Goal: Transaction & Acquisition: Purchase product/service

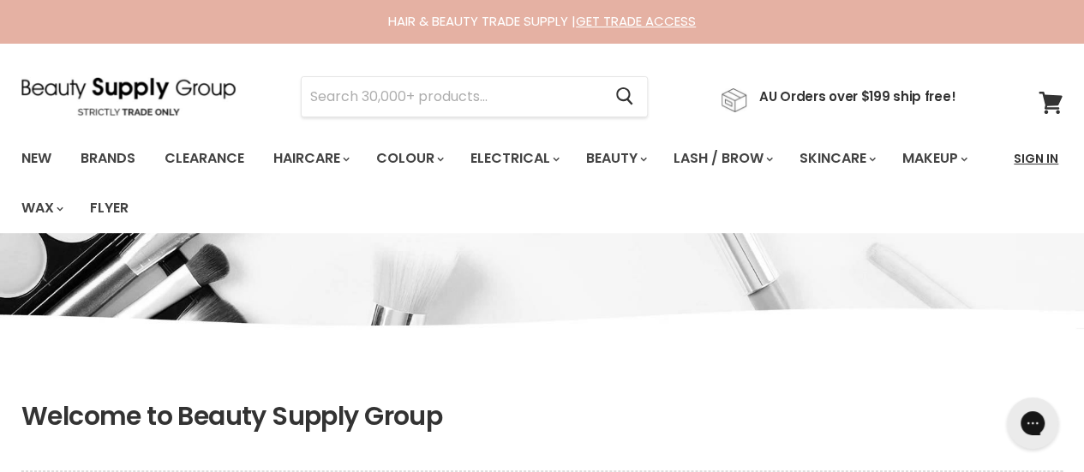
type input "[EMAIL_ADDRESS][DOMAIN_NAME]"
click at [1041, 162] on link "Sign In" at bounding box center [1036, 159] width 65 height 36
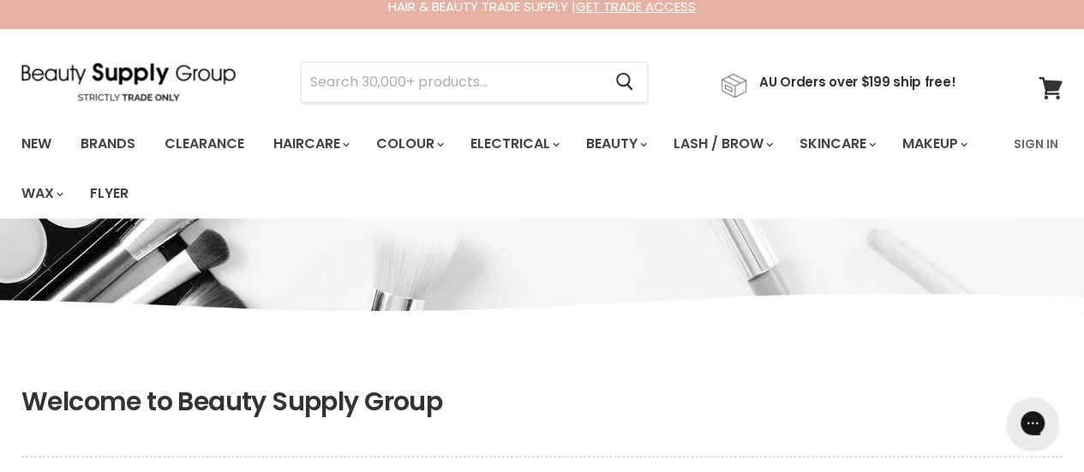
scroll to position [257, 0]
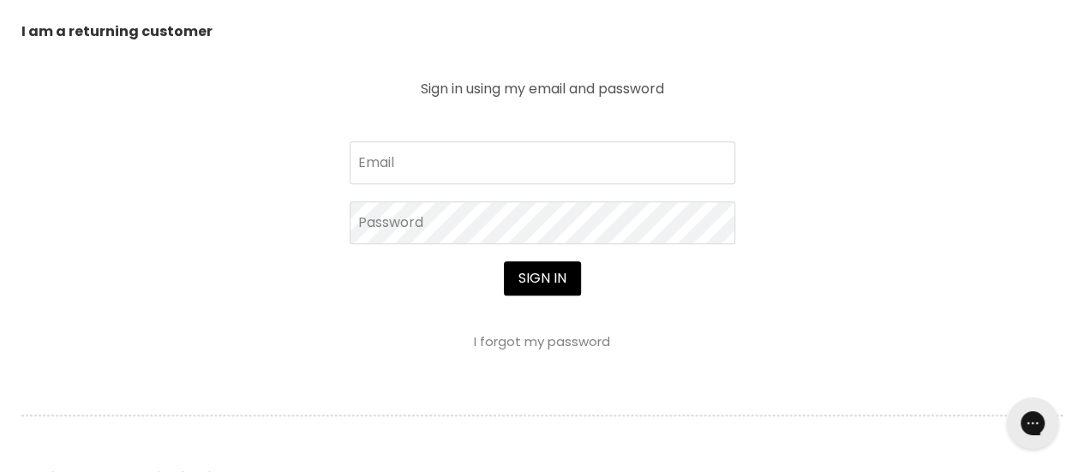
scroll to position [686, 0]
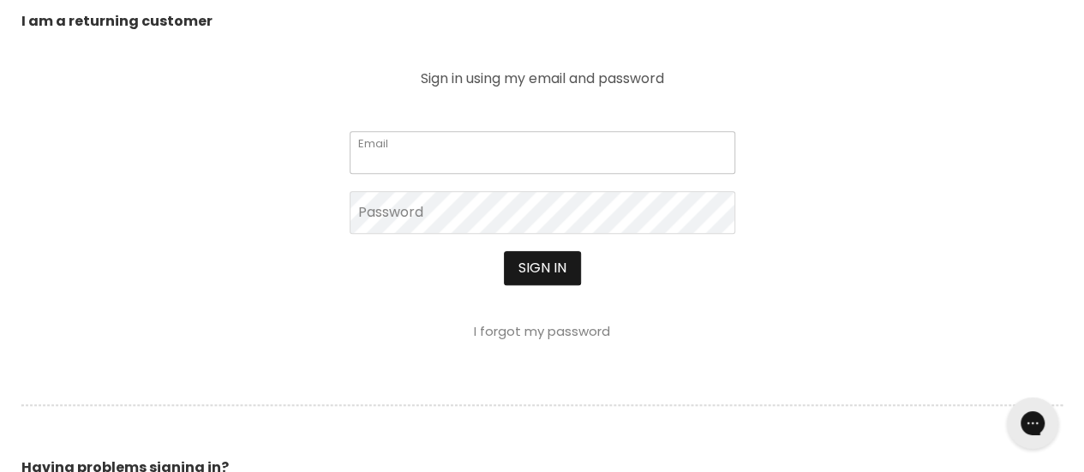
type input "[EMAIL_ADDRESS][DOMAIN_NAME]"
click at [554, 263] on button "Sign in" at bounding box center [542, 268] width 77 height 34
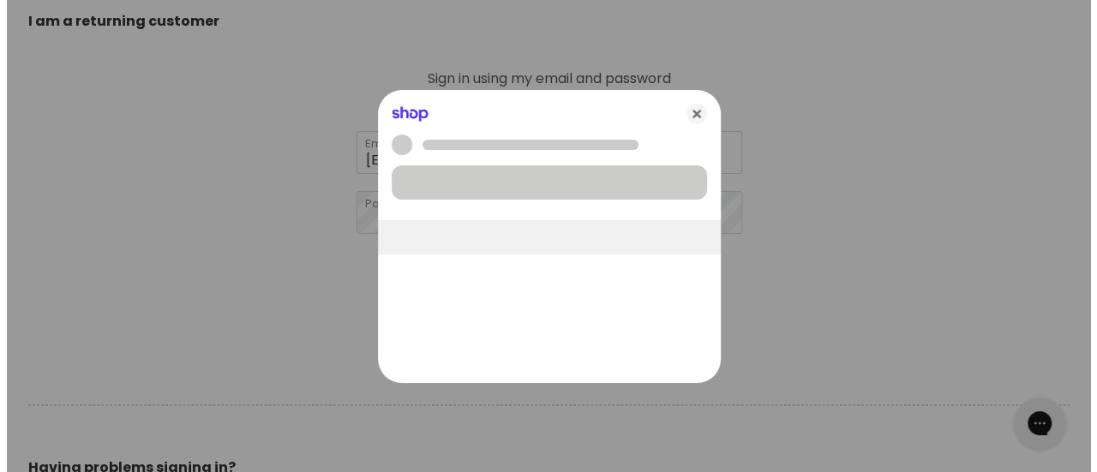
scroll to position [687, 0]
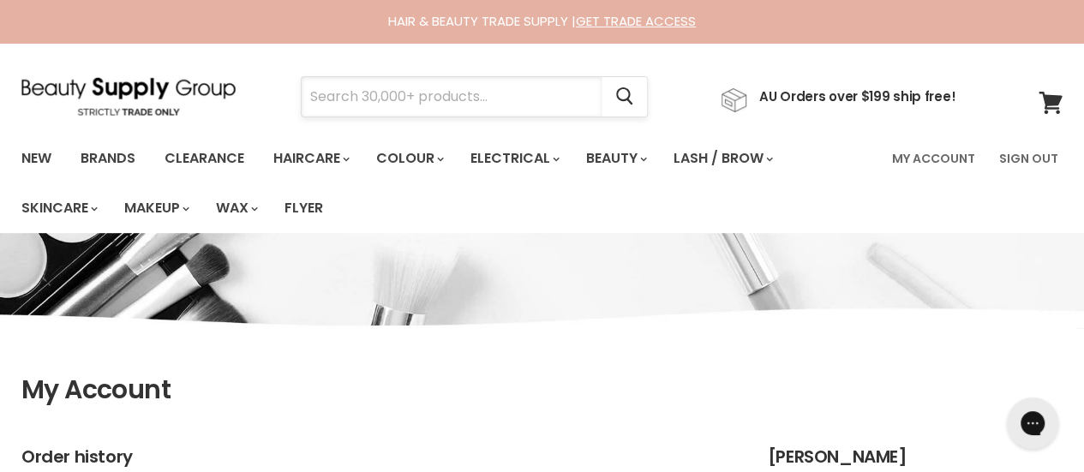
click at [361, 99] on input "Search" at bounding box center [452, 96] width 300 height 39
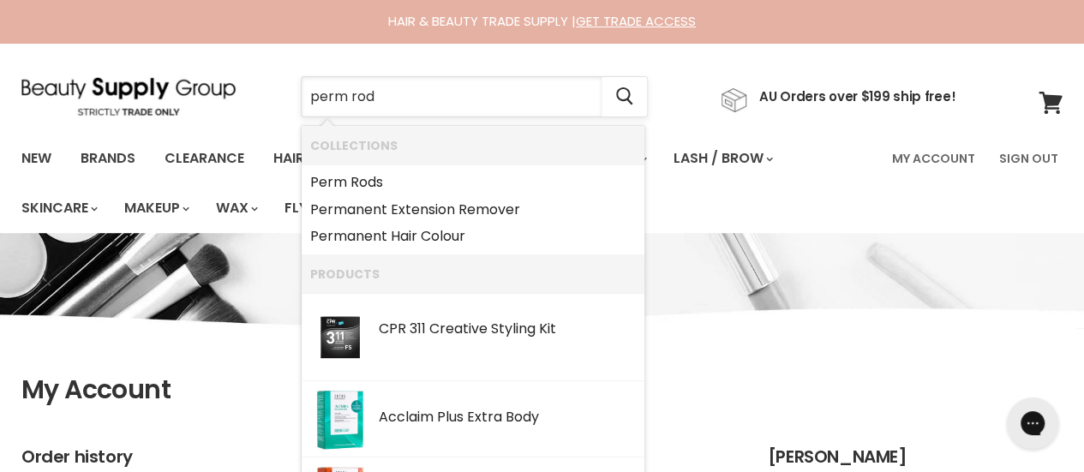
type input "perm rods"
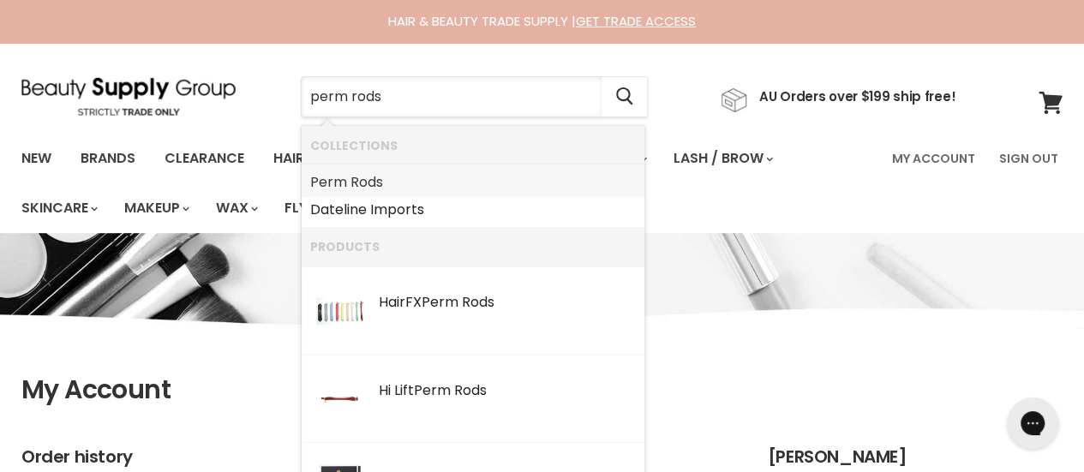
click at [343, 181] on b "Perm" at bounding box center [328, 182] width 37 height 20
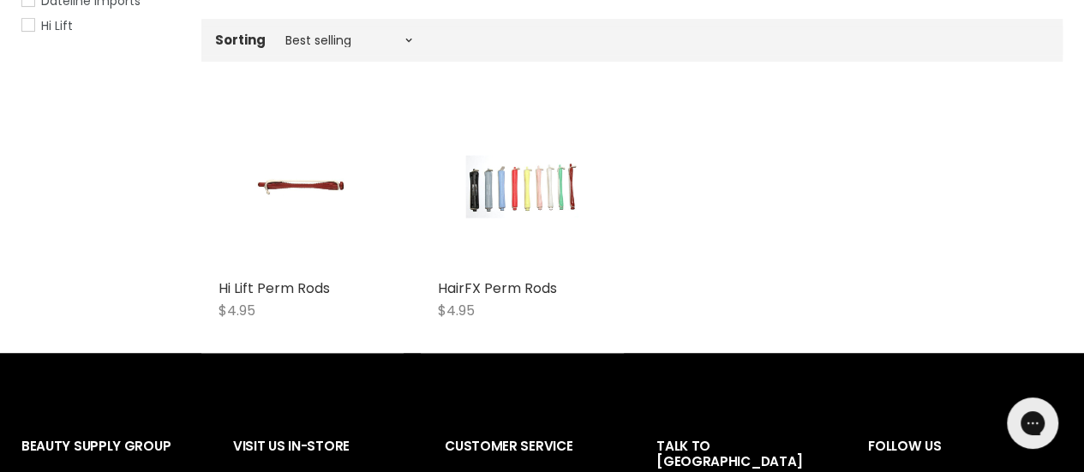
scroll to position [429, 0]
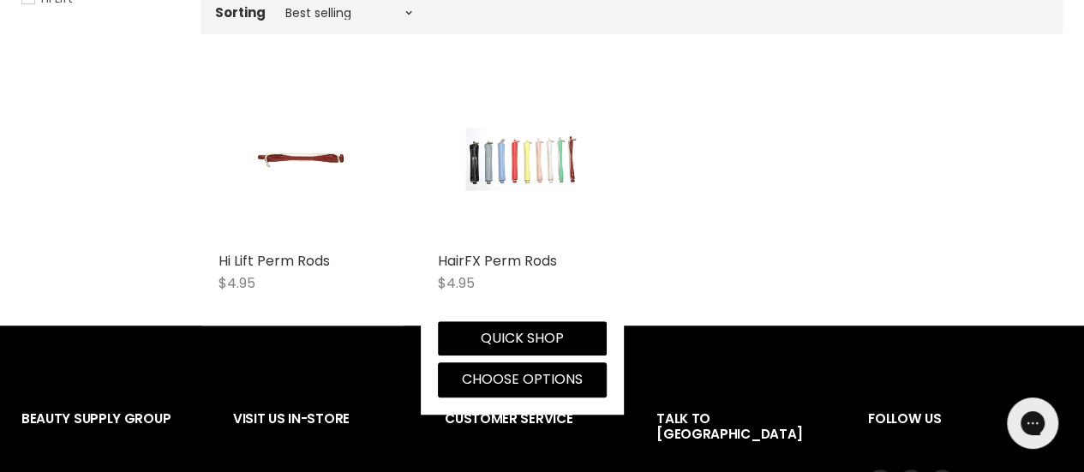
click at [520, 249] on div "HairFX Perm Rods $4.95 Dateline Imports Quick shop Choose options" at bounding box center [522, 236] width 202 height 357
click at [507, 267] on link "HairFX Perm Rods" at bounding box center [497, 261] width 119 height 20
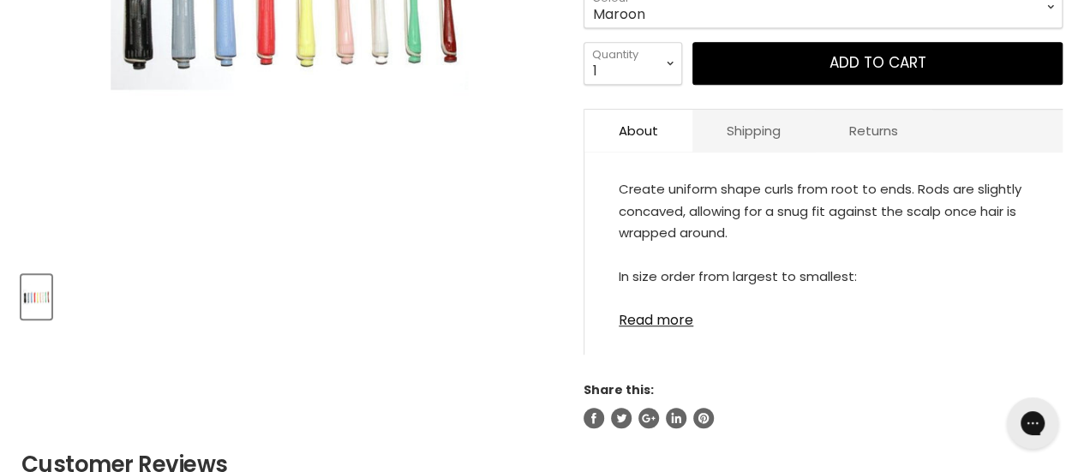
scroll to position [343, 0]
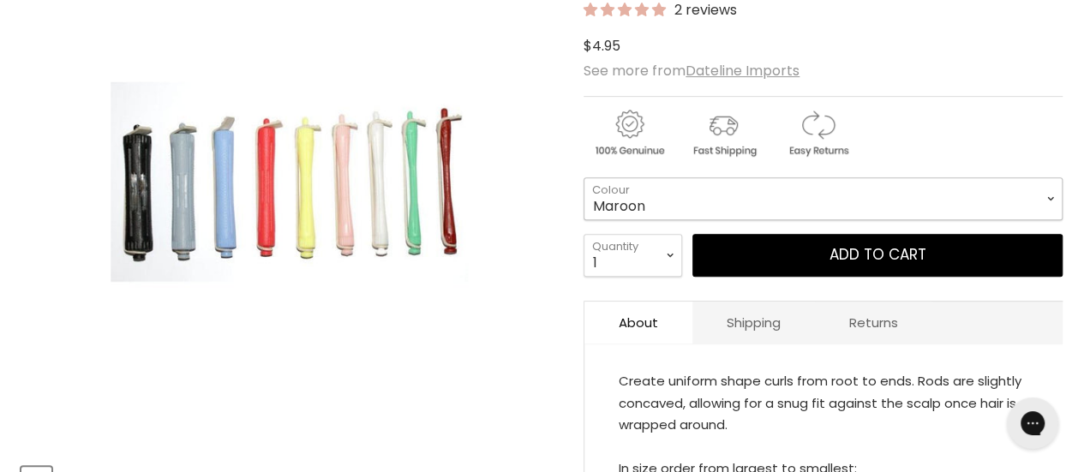
click at [670, 198] on select "Maroon White Orange (Hot Pink/Red) Yellow Blue Pink Black Green Grey" at bounding box center [823, 198] width 479 height 43
click at [584, 177] on select "Maroon White Orange (Hot Pink/Red) Yellow Blue Pink Black Green Grey" at bounding box center [823, 198] width 479 height 43
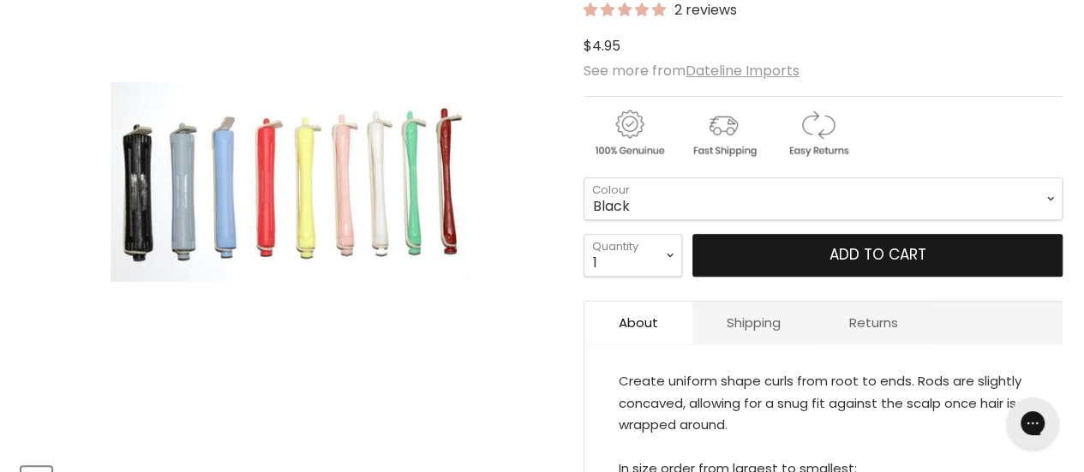
click at [765, 248] on button "Add to cart" at bounding box center [878, 255] width 370 height 43
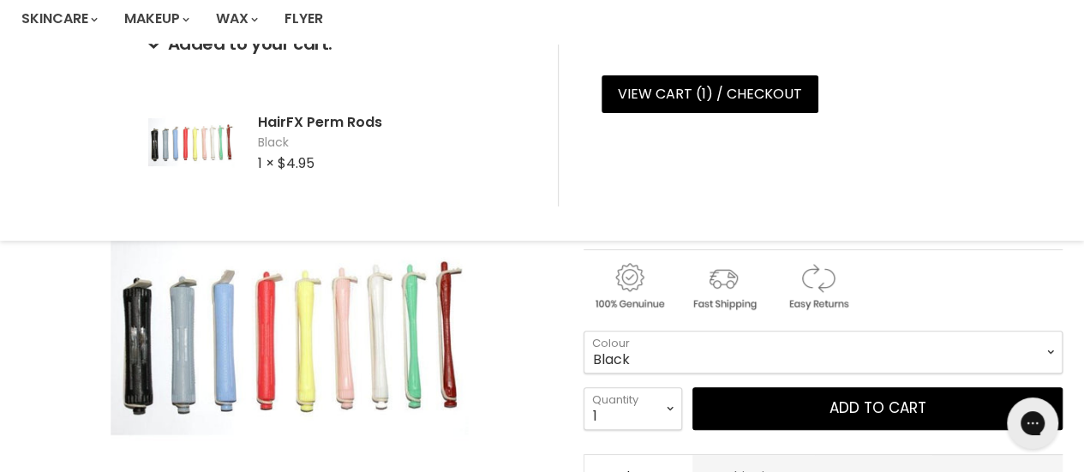
scroll to position [343, 0]
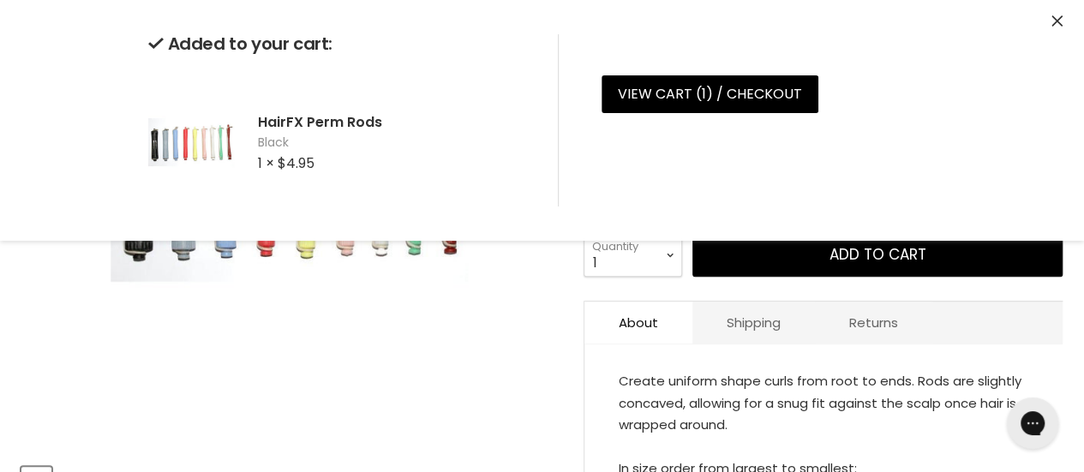
click at [1055, 23] on icon "Close" at bounding box center [1057, 20] width 11 height 11
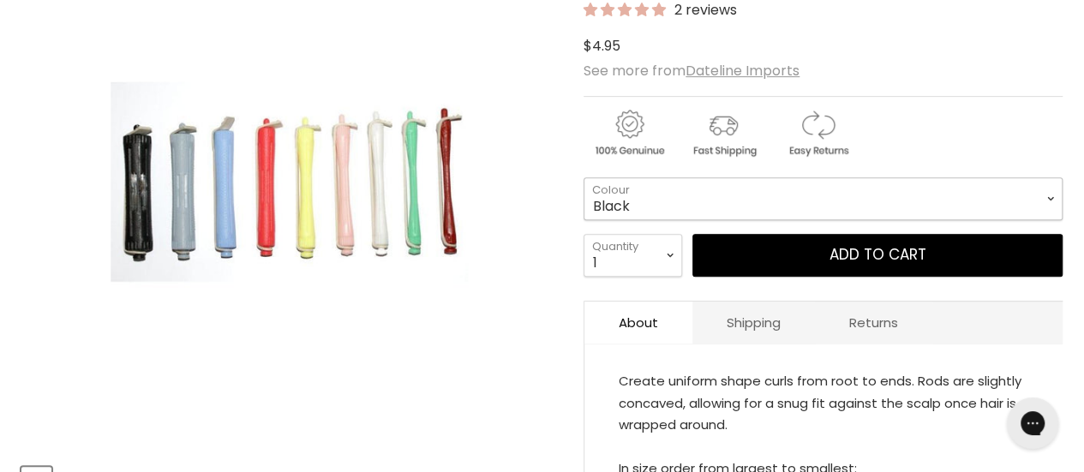
click at [625, 189] on select "Maroon White Orange (Hot Pink/Red) Yellow Blue Pink Black Green Grey" at bounding box center [823, 198] width 479 height 43
click at [584, 177] on select "Maroon White Orange (Hot Pink/Red) Yellow Blue Pink Black Green Grey" at bounding box center [823, 198] width 479 height 43
select select "Grey"
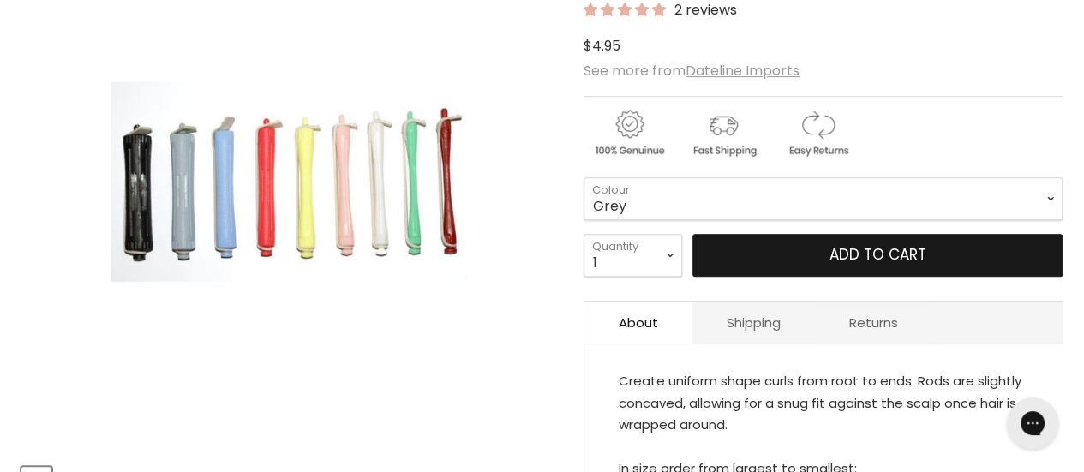
click at [816, 255] on button "Add to cart" at bounding box center [878, 255] width 370 height 43
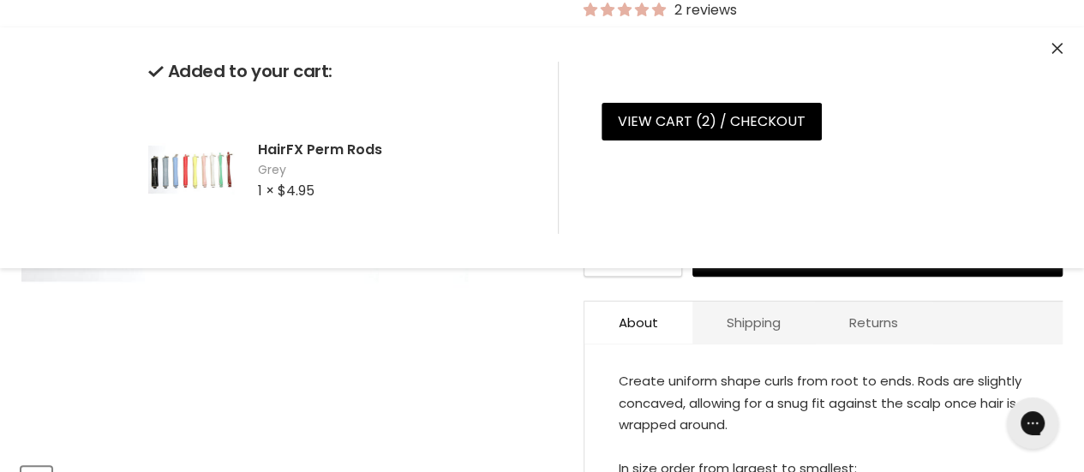
scroll to position [86, 0]
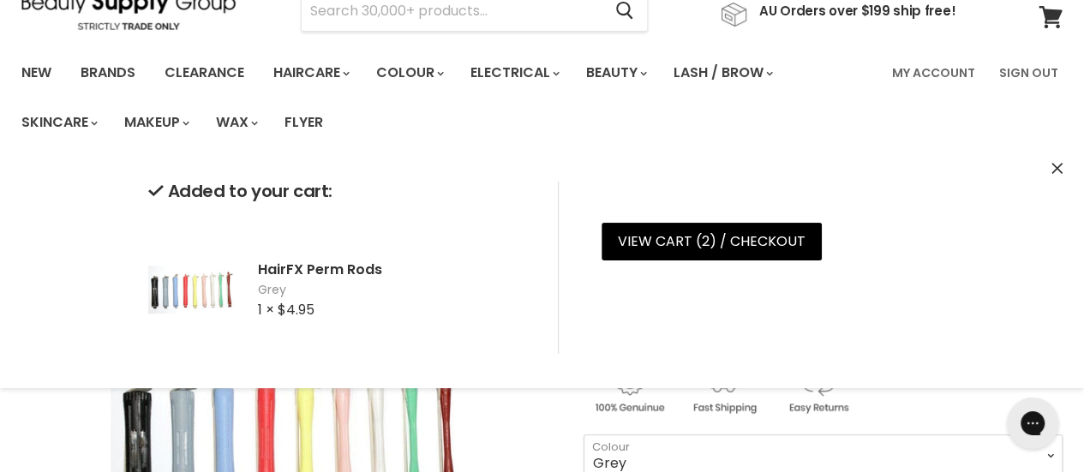
click at [1056, 171] on icon "Close" at bounding box center [1057, 168] width 11 height 11
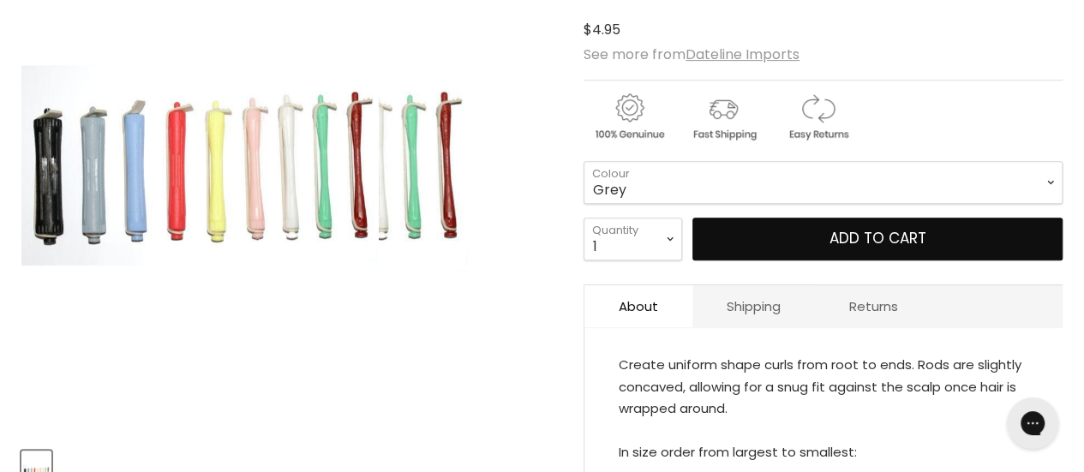
scroll to position [16, 0]
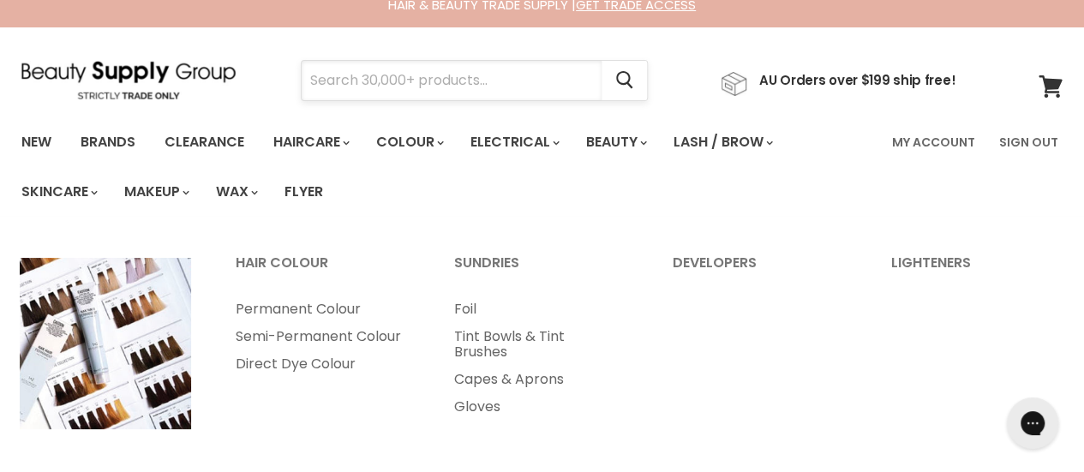
click at [447, 73] on input "Search" at bounding box center [452, 80] width 300 height 39
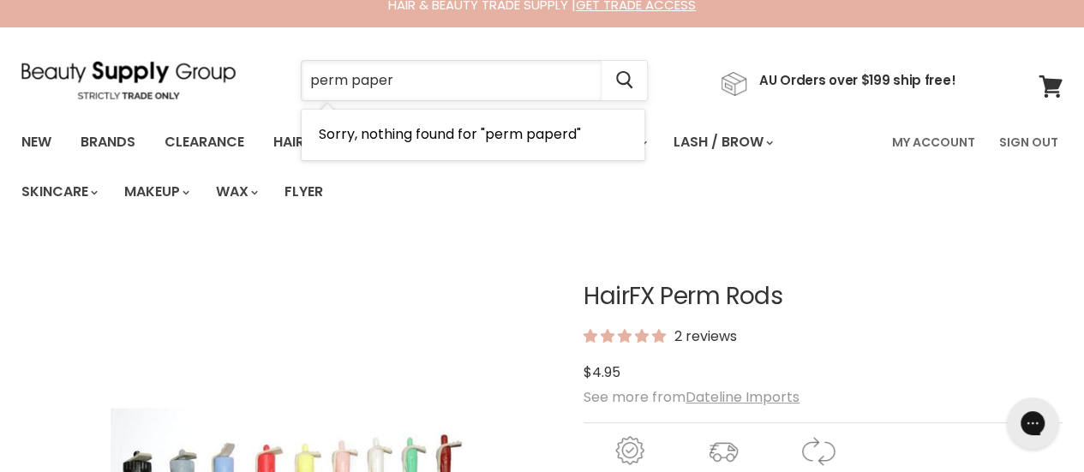
type input "perm papers"
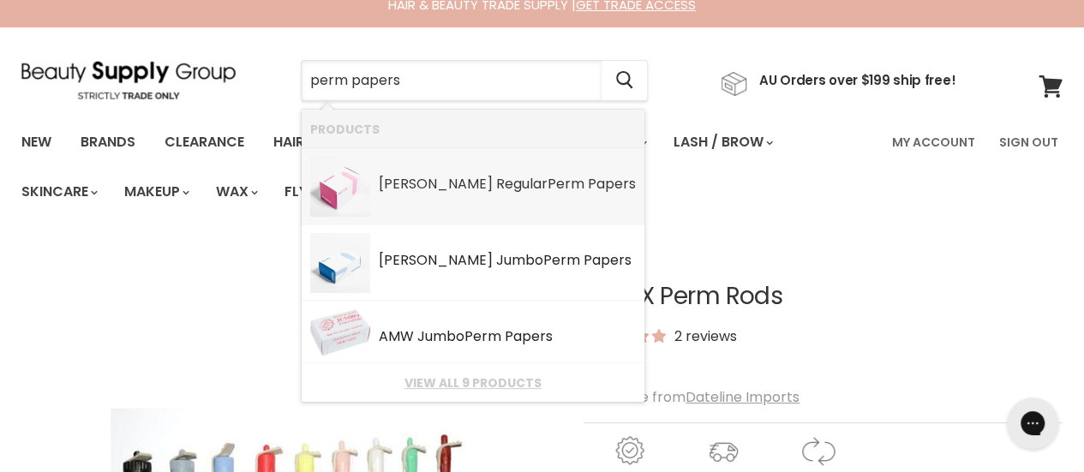
click at [588, 189] on b "Papers" at bounding box center [612, 184] width 48 height 20
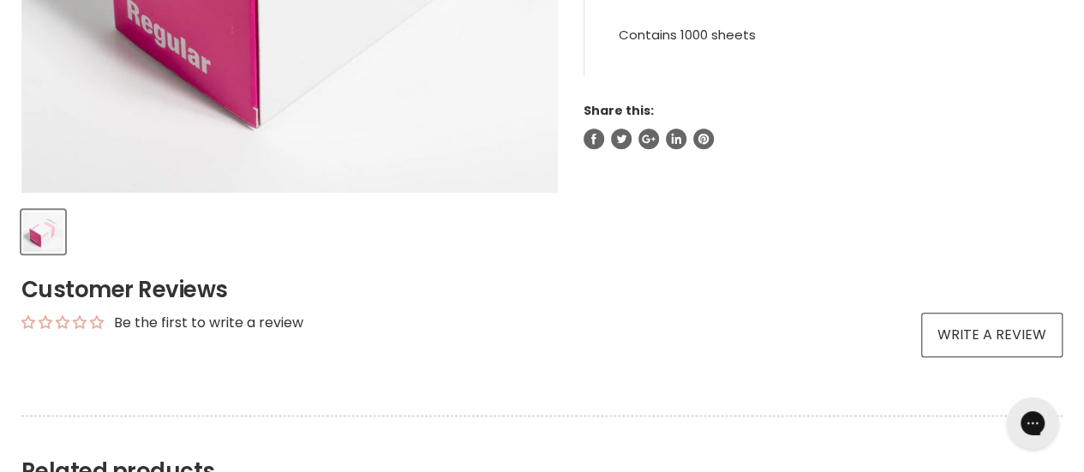
scroll to position [343, 0]
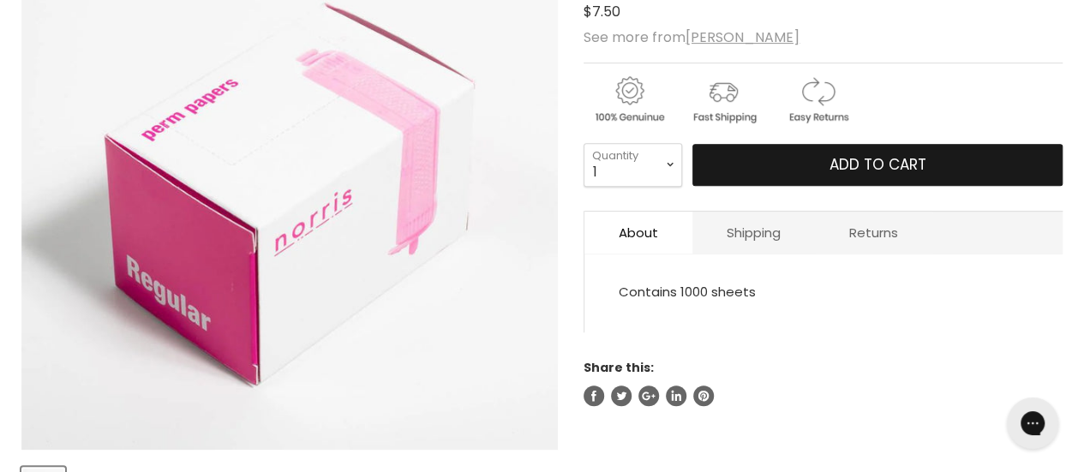
click at [859, 166] on span "Add to cart" at bounding box center [878, 164] width 97 height 21
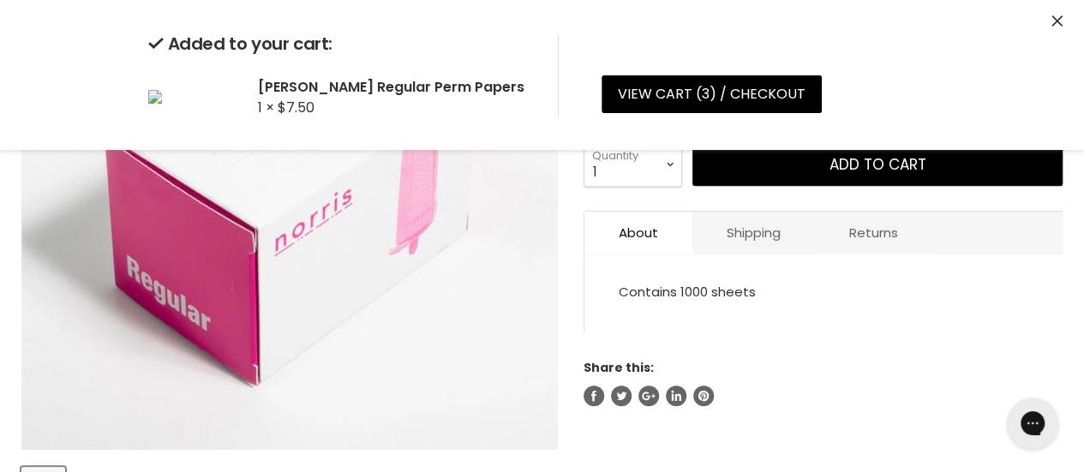
click at [1060, 25] on icon "Close" at bounding box center [1057, 20] width 11 height 11
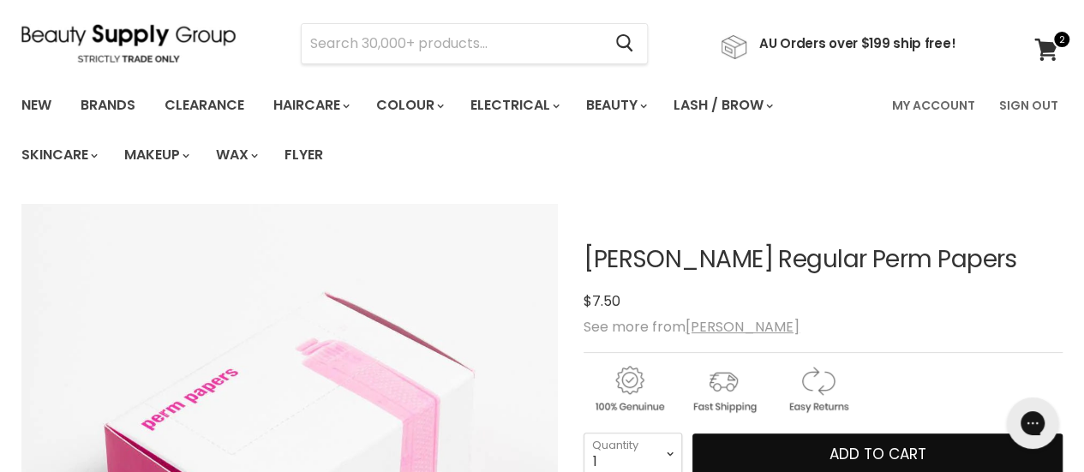
scroll to position [0, 0]
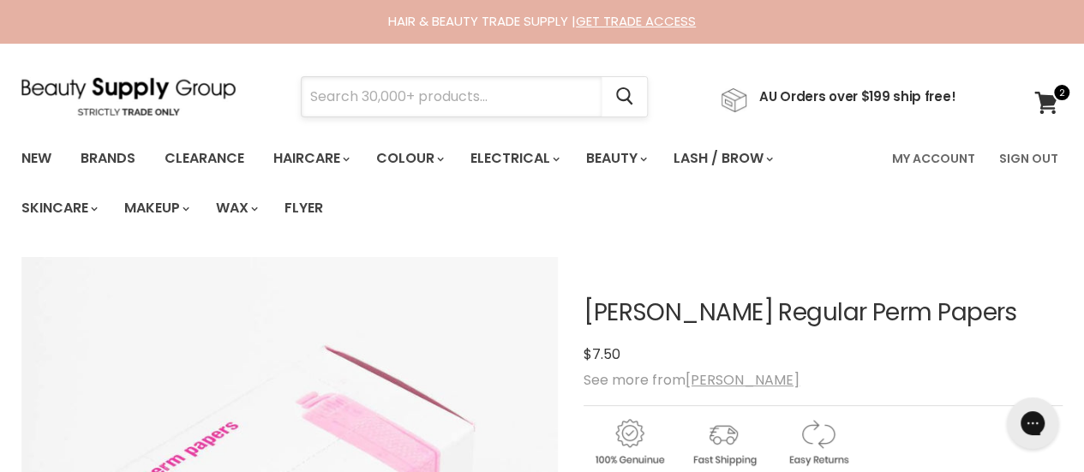
click at [383, 98] on input "Search" at bounding box center [452, 96] width 300 height 39
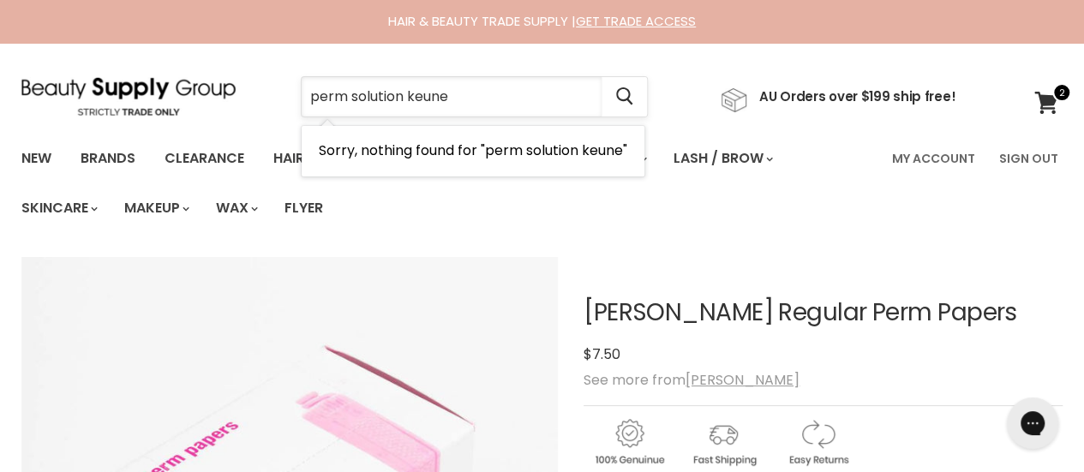
drag, startPoint x: 464, startPoint y: 99, endPoint x: 336, endPoint y: 96, distance: 127.8
click at [336, 96] on input "perm solution keune" at bounding box center [452, 96] width 300 height 39
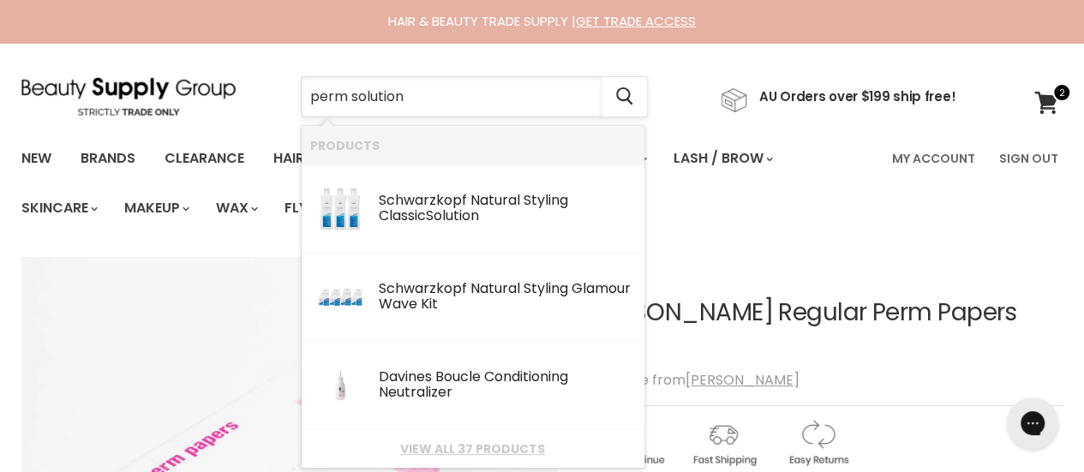
type input "perm solutions"
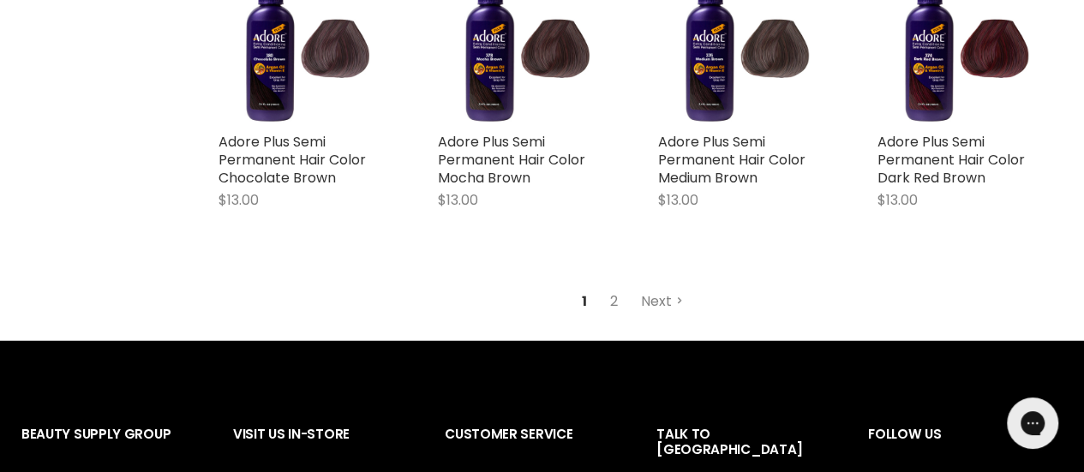
scroll to position [2143, 0]
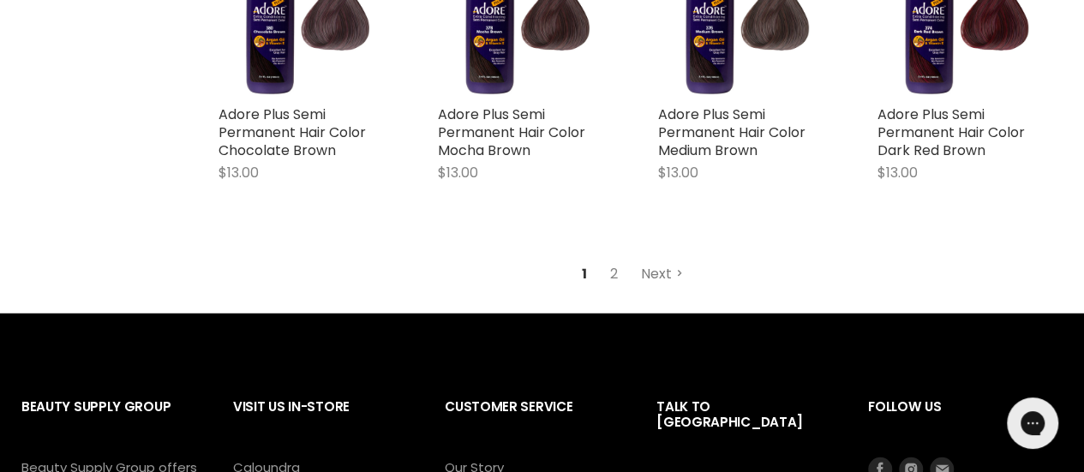
click at [658, 259] on link "Next" at bounding box center [662, 274] width 61 height 31
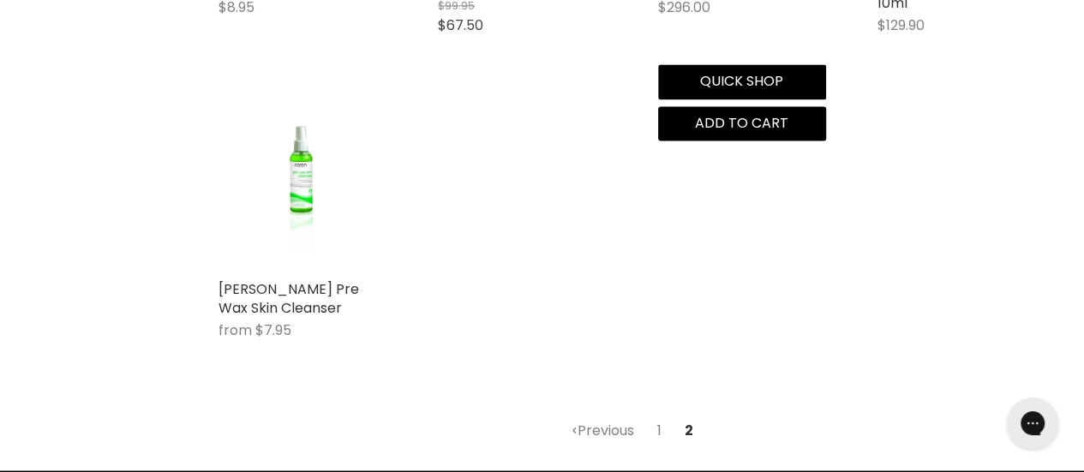
scroll to position [1435, 0]
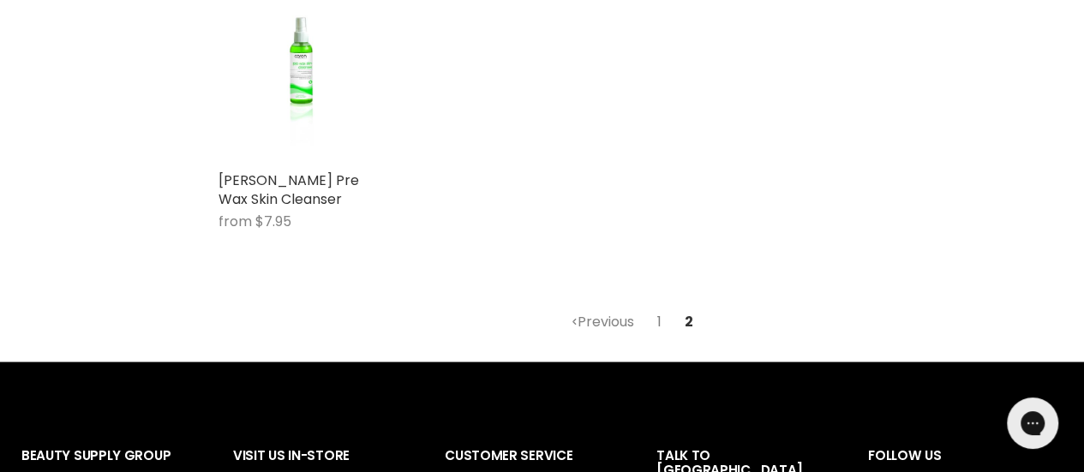
click at [662, 317] on link "1" at bounding box center [659, 321] width 23 height 31
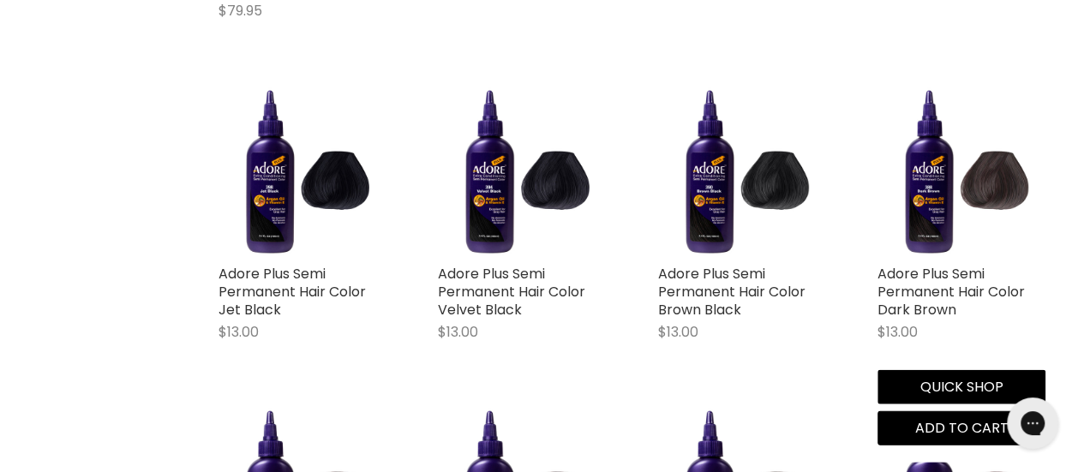
scroll to position [1178, 0]
